Goal: Find specific page/section

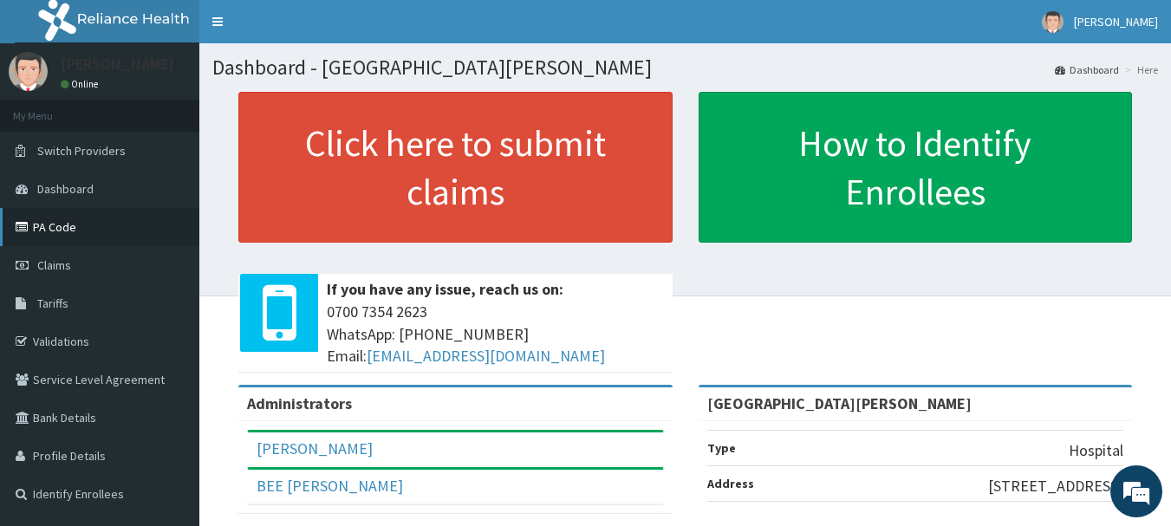
click at [40, 222] on link "PA Code" at bounding box center [99, 227] width 199 height 38
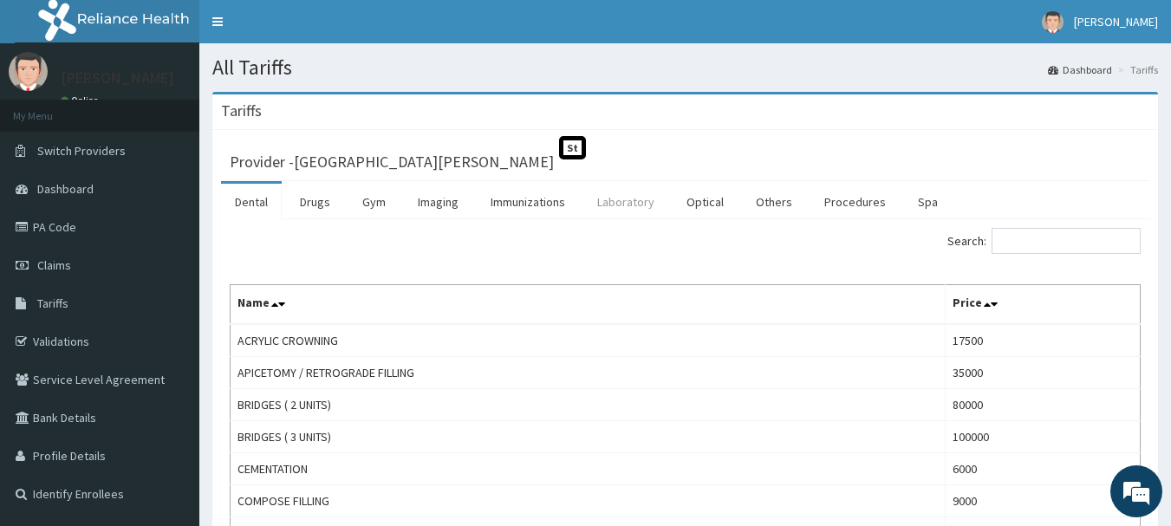
click at [648, 205] on link "Laboratory" at bounding box center [625, 202] width 85 height 36
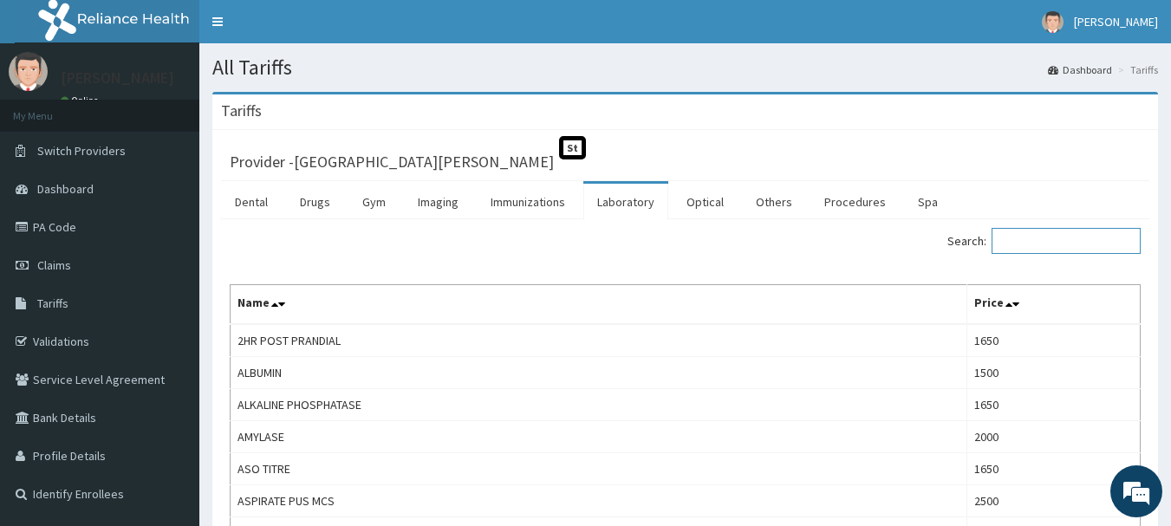
click at [1043, 242] on input "Search:" at bounding box center [1066, 241] width 149 height 26
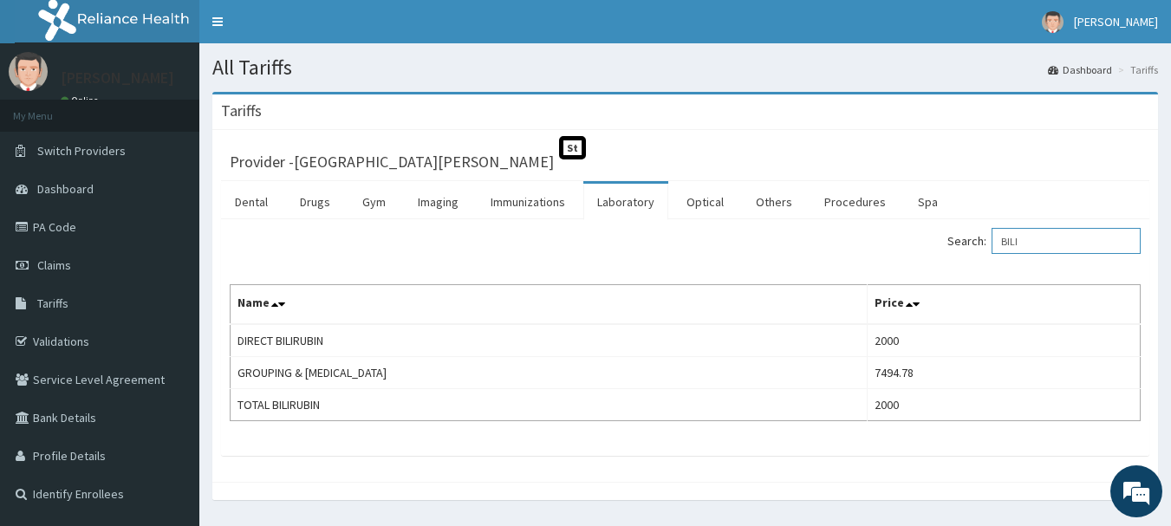
type input "BILI"
click at [860, 205] on link "Procedures" at bounding box center [855, 202] width 89 height 36
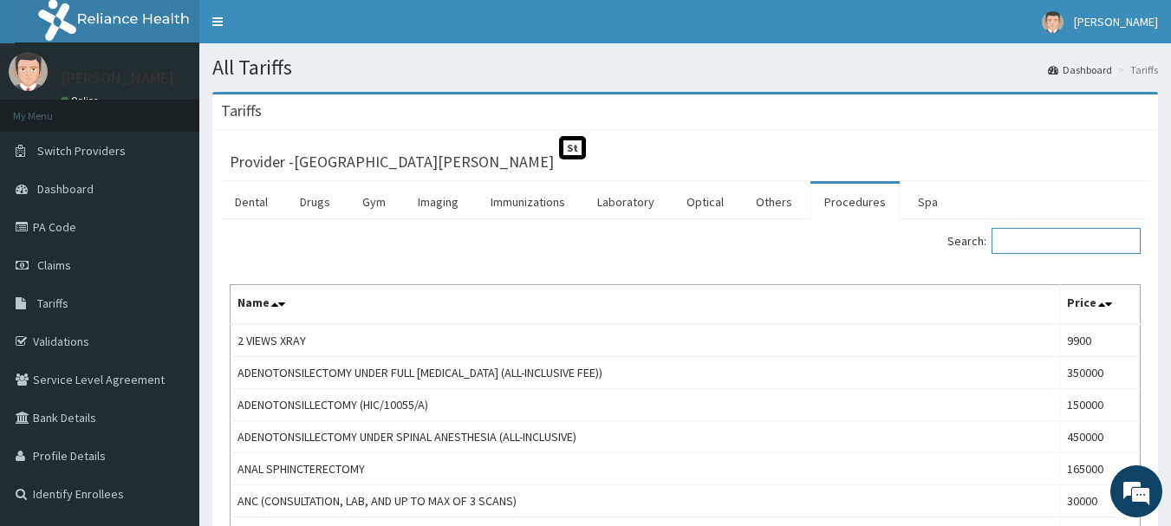
click at [1075, 238] on input "Search:" at bounding box center [1066, 241] width 149 height 26
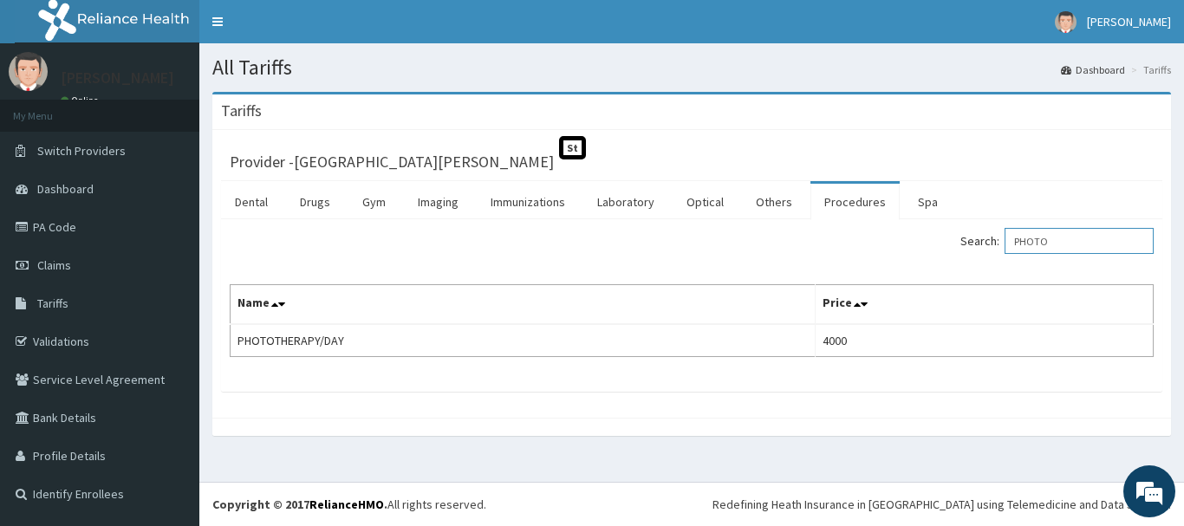
type input "PHOTO"
